Goal: Task Accomplishment & Management: Use online tool/utility

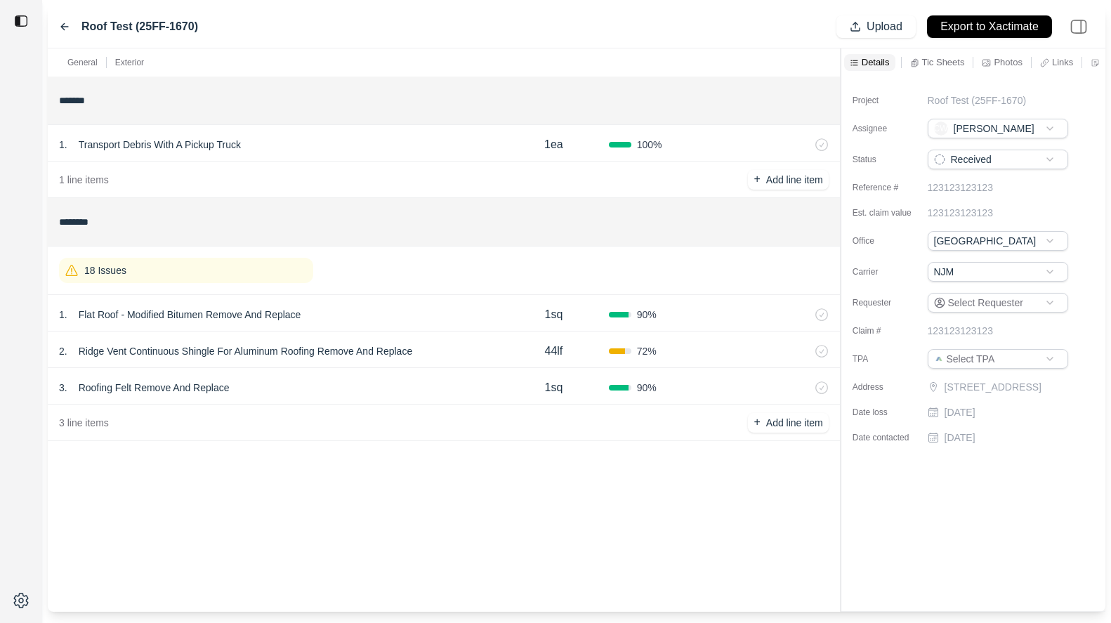
click at [415, 318] on div "1 . Flat Roof - Modified Bitumen Remove And Replace" at bounding box center [279, 315] width 440 height 20
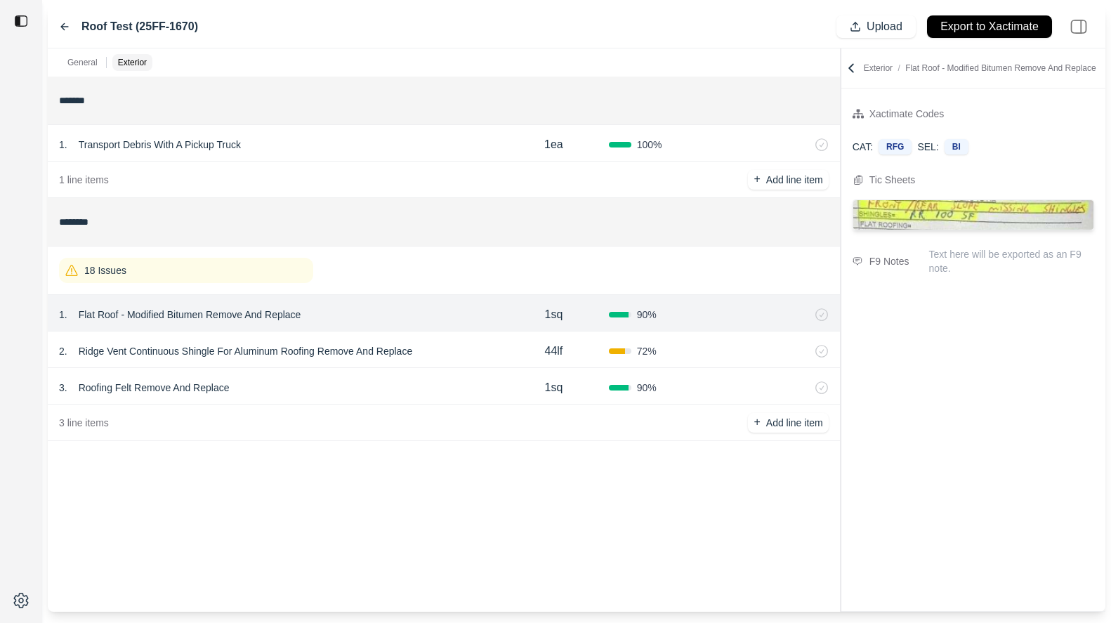
click at [478, 358] on div "2 . Ridge Vent Continuous Shingle For Aluminum Roofing Remove And Replace" at bounding box center [279, 351] width 440 height 20
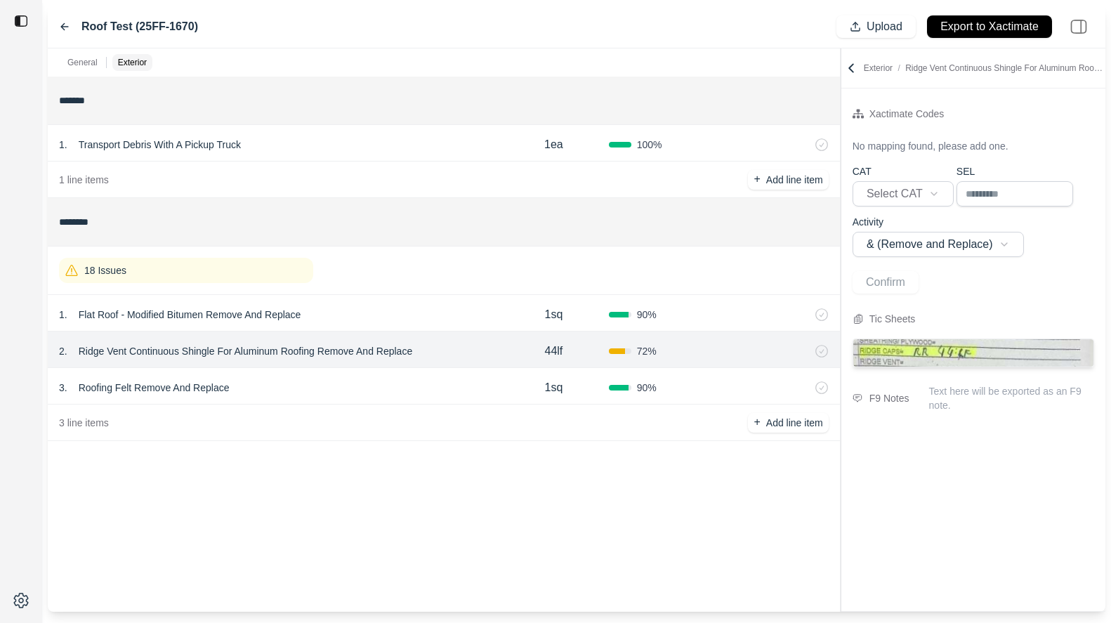
click at [431, 383] on div "3 . Roofing Felt Remove And Replace" at bounding box center [279, 388] width 440 height 20
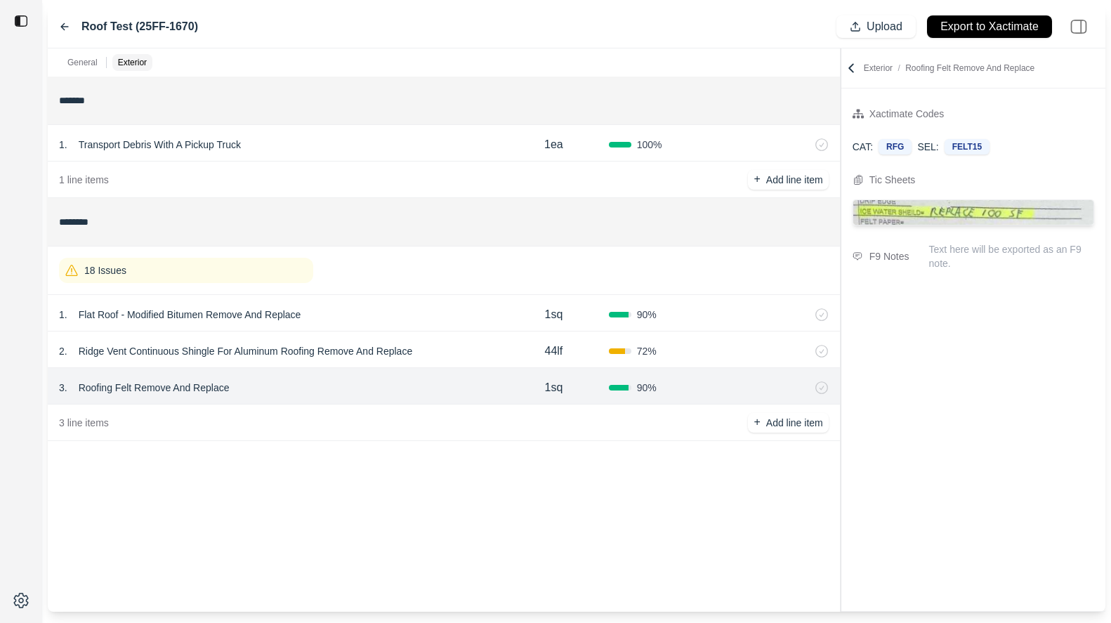
click at [248, 268] on div "18 Issues" at bounding box center [186, 270] width 254 height 25
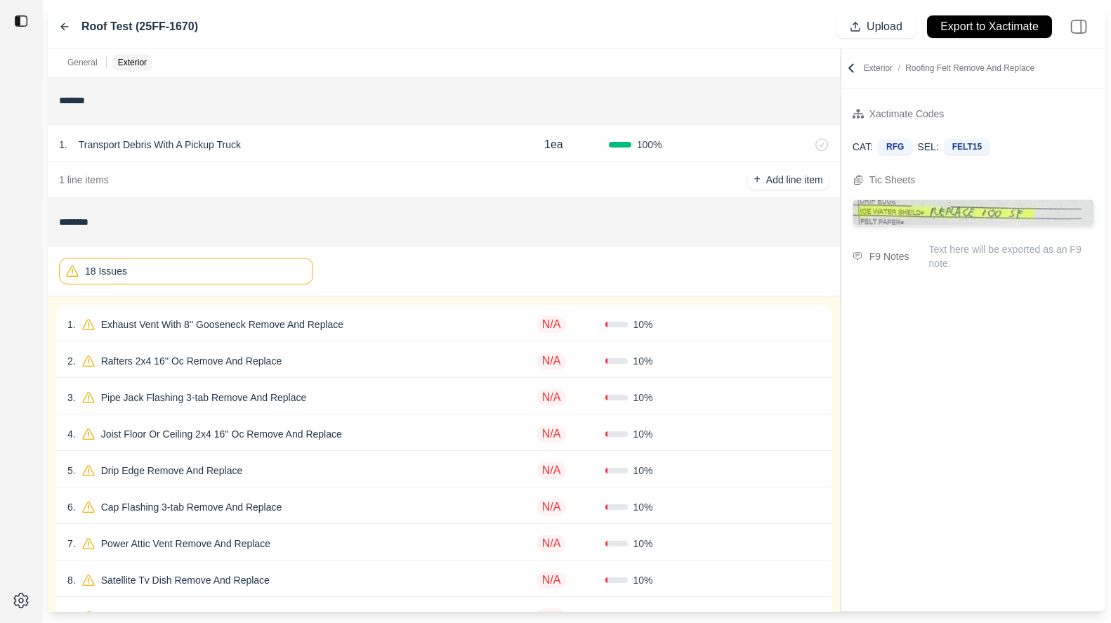
click at [405, 336] on div "1 . Exhaust Vent With 8'' Gooseneck Remove And Replace N/A 10 % Confirm" at bounding box center [443, 323] width 775 height 37
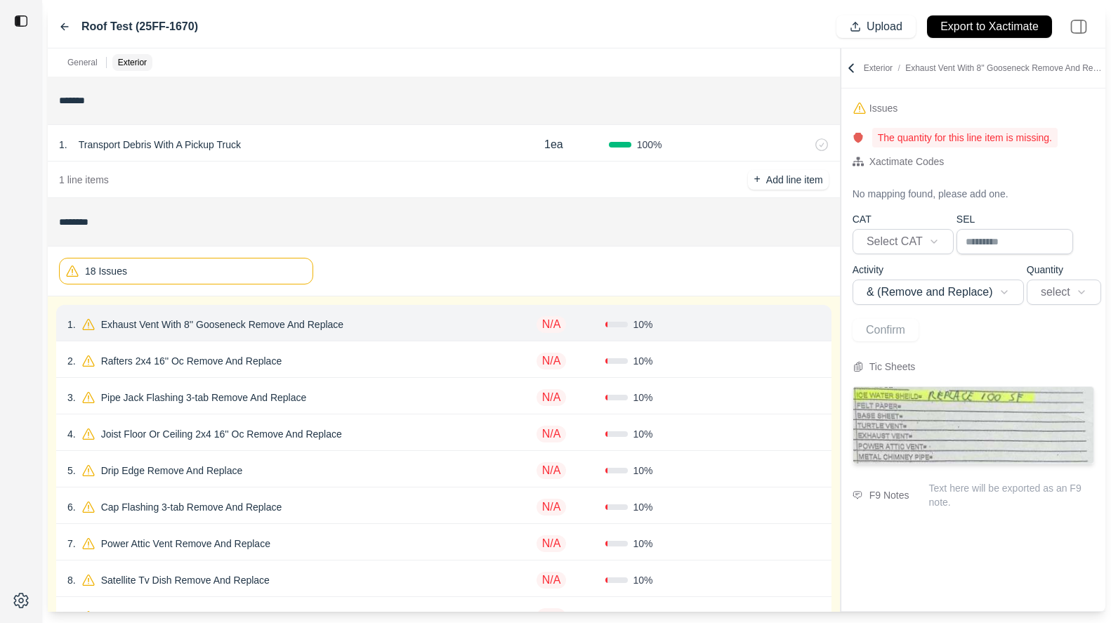
click at [431, 364] on div "2 . Rafters 2x4 16'' Oc Remove And Replace" at bounding box center [282, 361] width 430 height 20
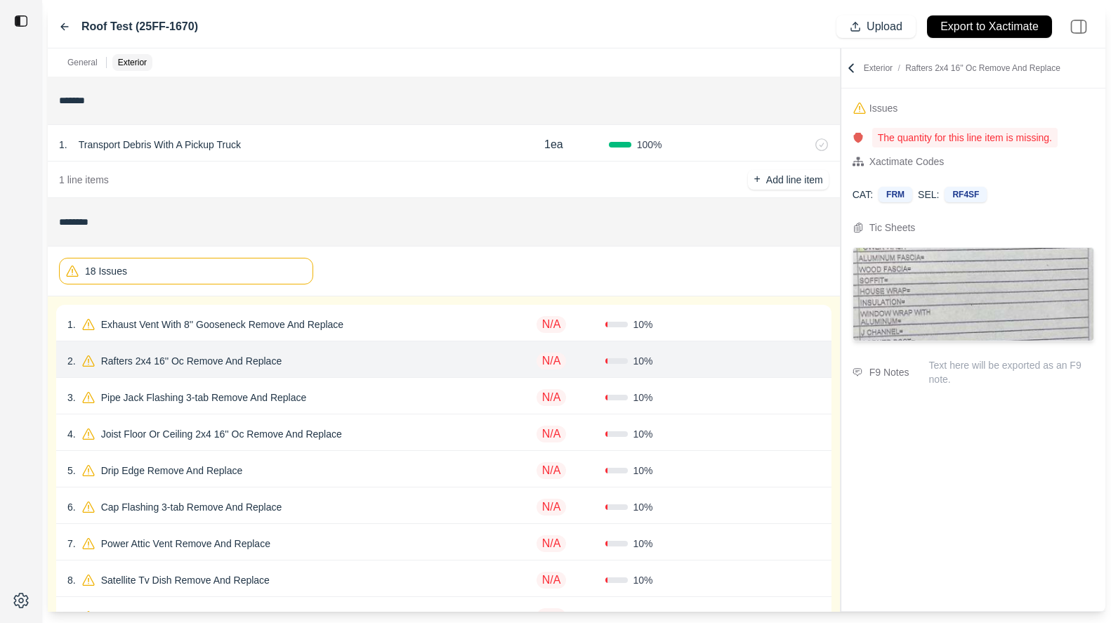
click at [431, 381] on div "3 . Pipe Jack Flashing 3-tab Remove And Replace N/A 10 % Confirm" at bounding box center [443, 396] width 775 height 37
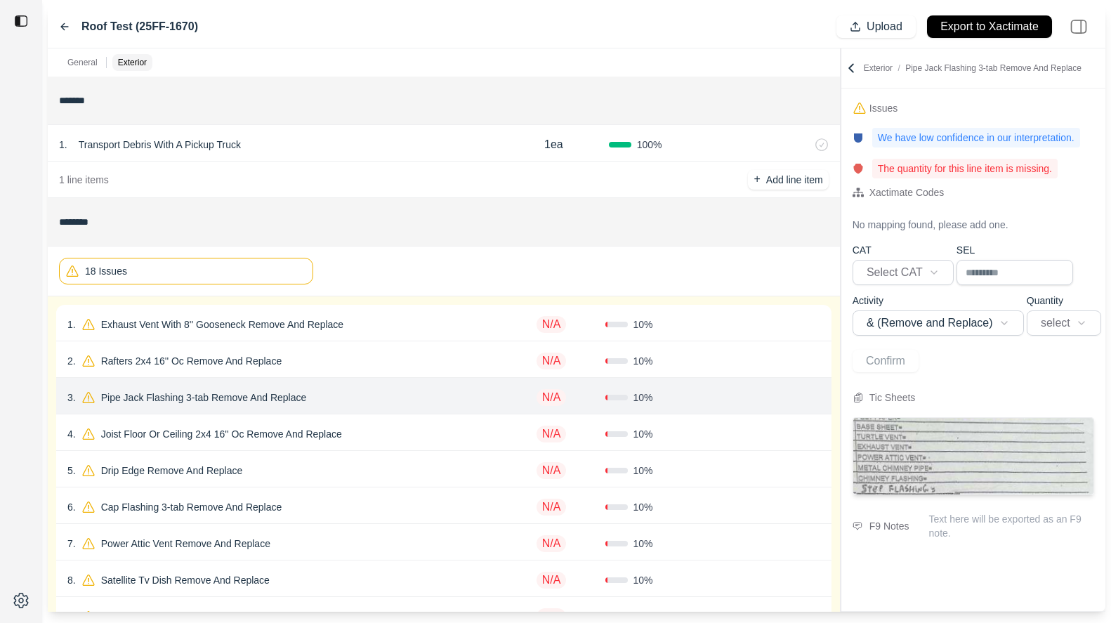
scroll to position [35, 0]
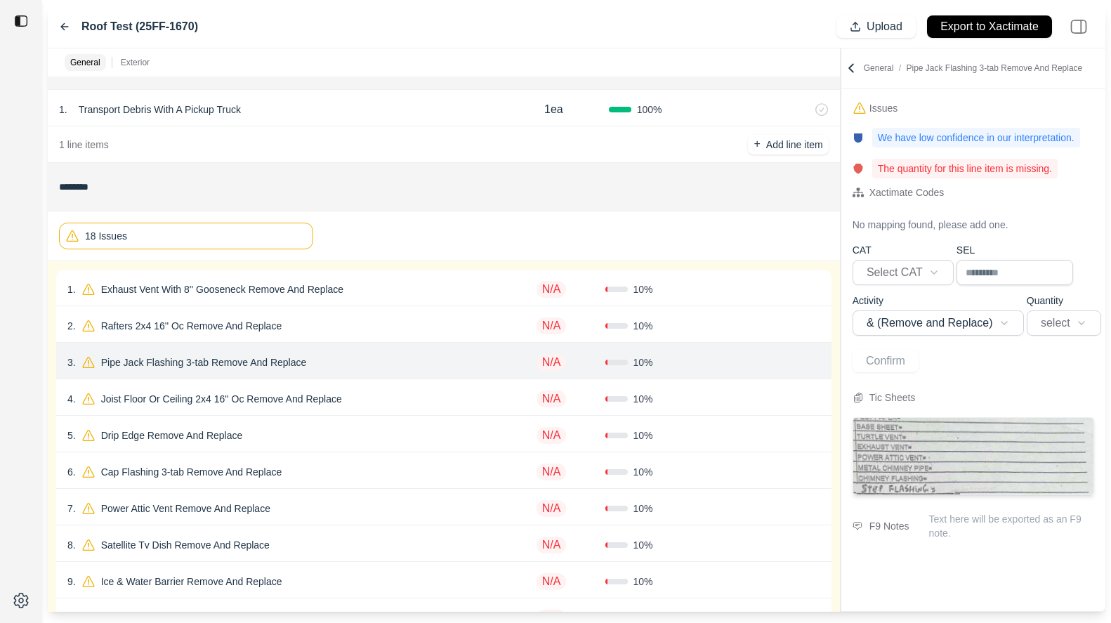
click at [432, 405] on div "4 . Joist Floor Or Ceiling 2x4 16'' Oc Remove And Replace" at bounding box center [282, 399] width 430 height 20
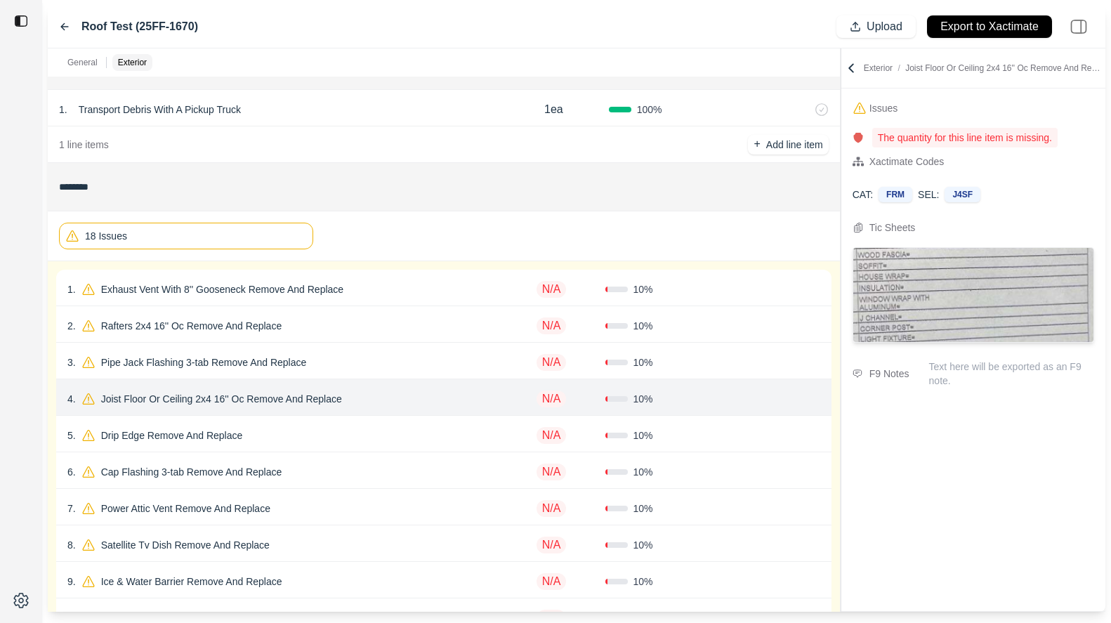
click at [418, 436] on div "5 . Drip Edge Remove And Replace" at bounding box center [282, 436] width 430 height 20
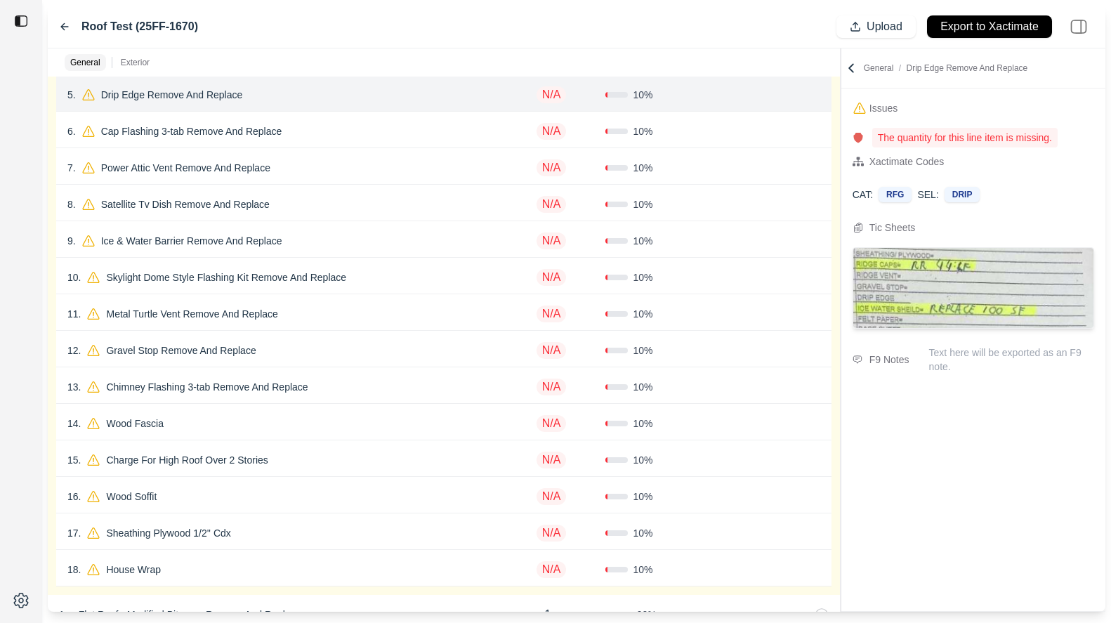
scroll to position [386, 0]
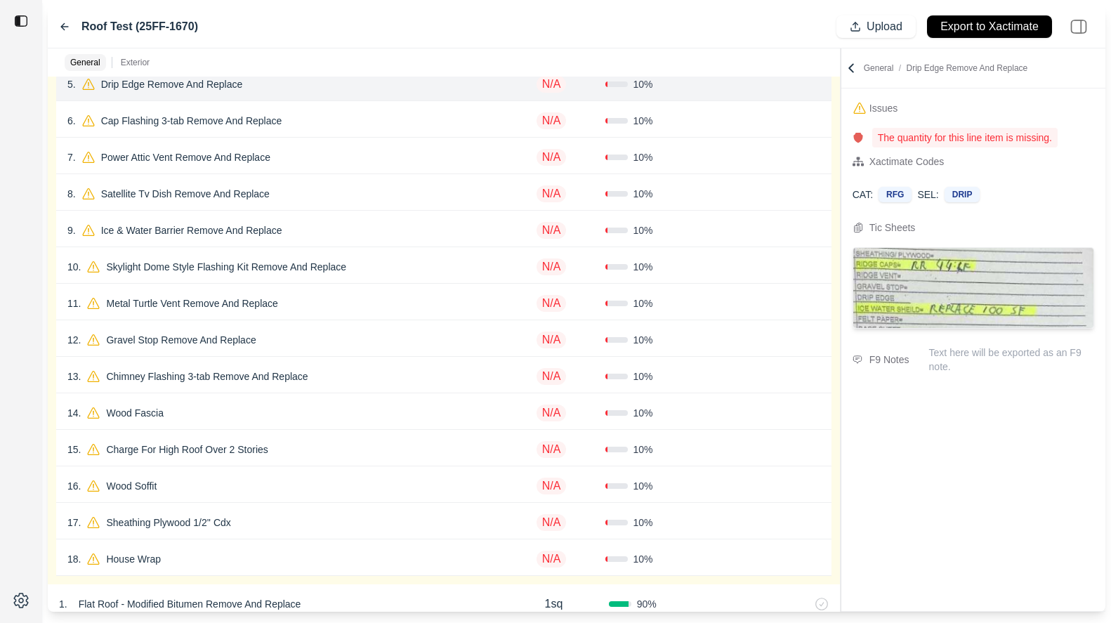
click at [407, 440] on div "15 . Charge For High Roof Over 2 Stories" at bounding box center [282, 450] width 430 height 20
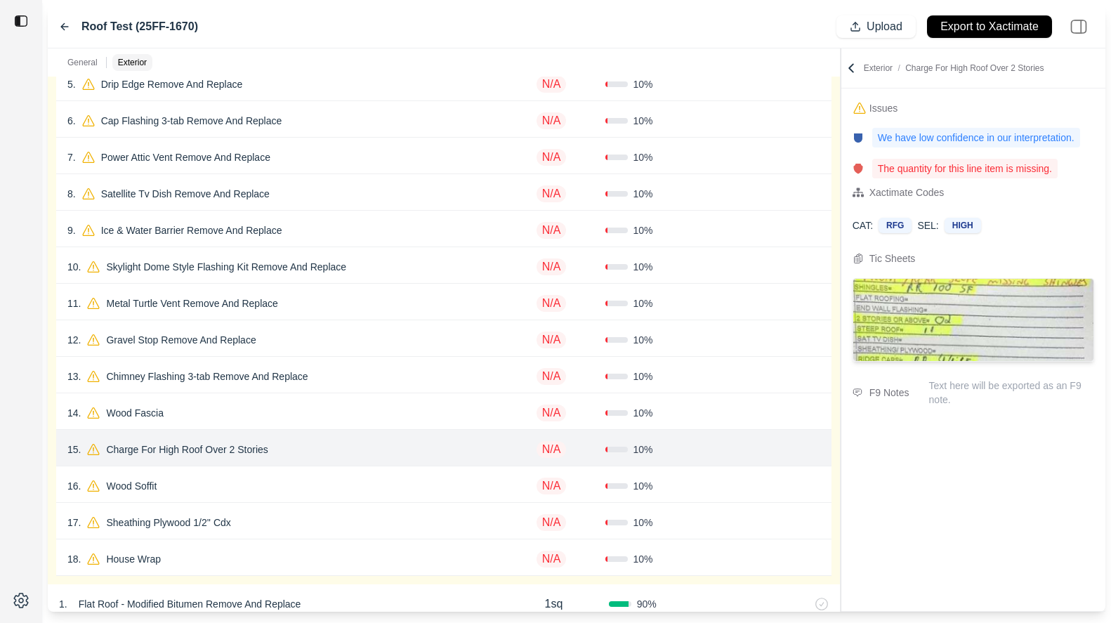
click at [407, 414] on div "14 . Wood Fascia" at bounding box center [282, 413] width 430 height 20
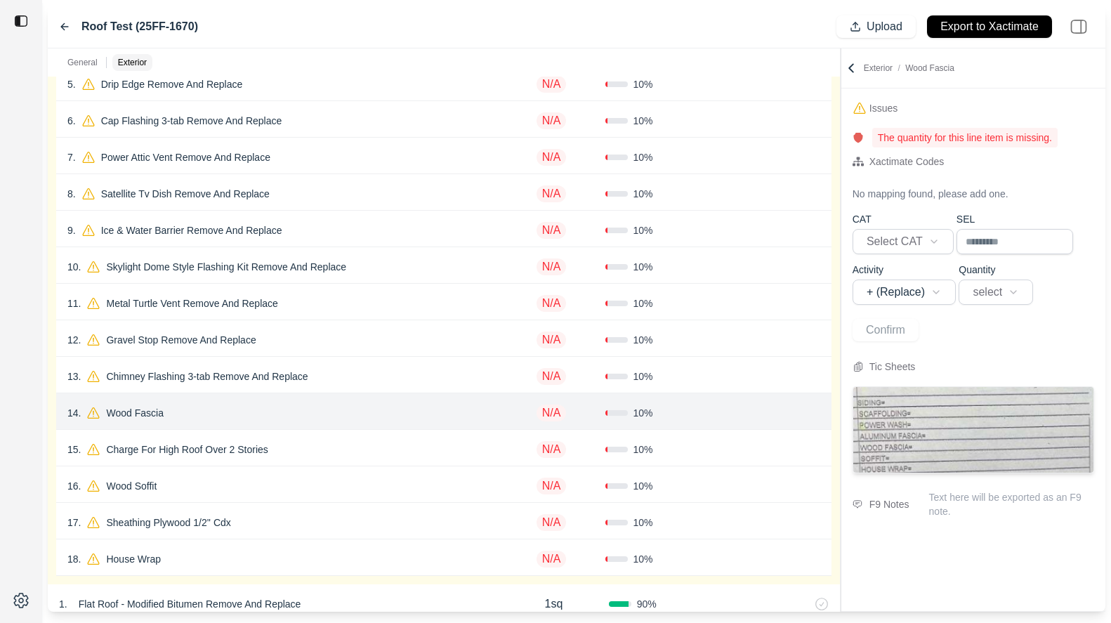
scroll to position [62, 0]
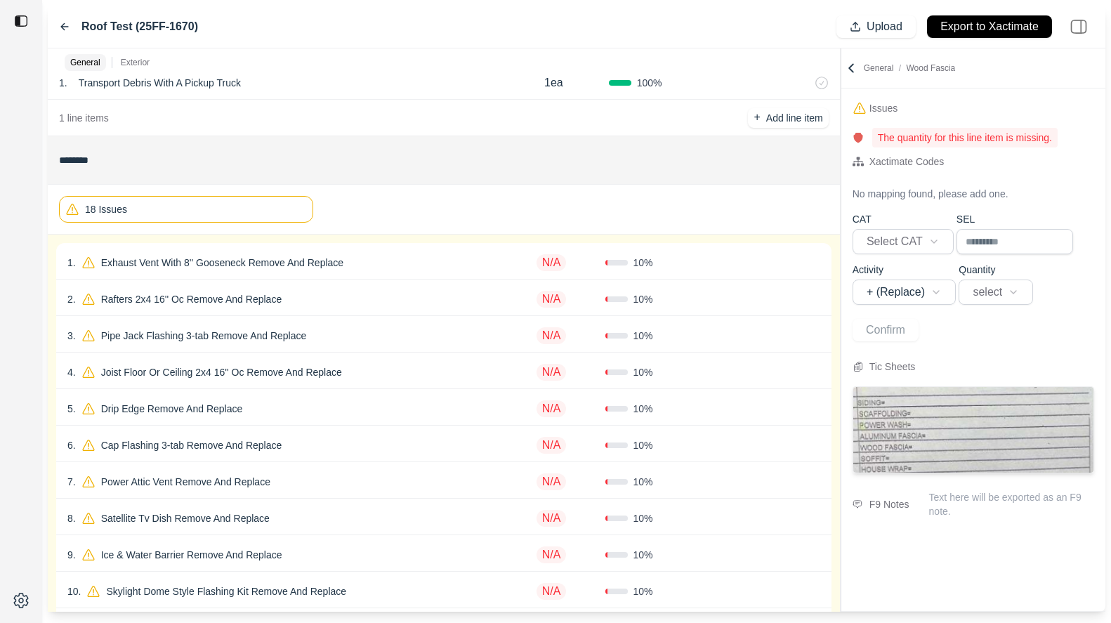
click at [226, 210] on div "18 Issues" at bounding box center [186, 209] width 254 height 27
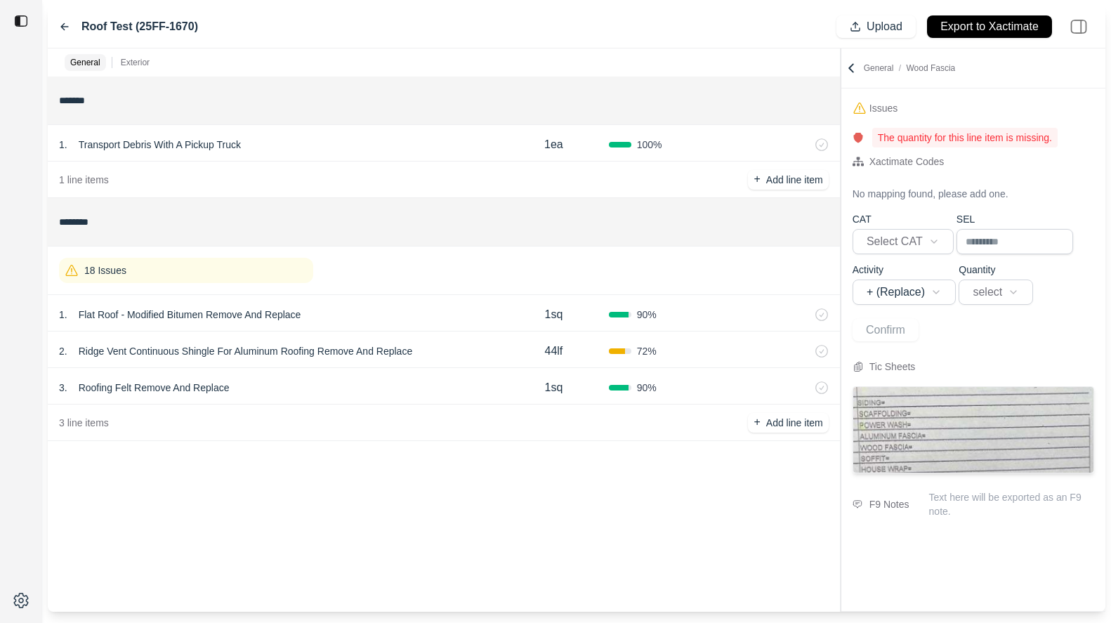
scroll to position [0, 0]
click at [63, 28] on icon at bounding box center [64, 27] width 7 height 6
